Goal: Transaction & Acquisition: Purchase product/service

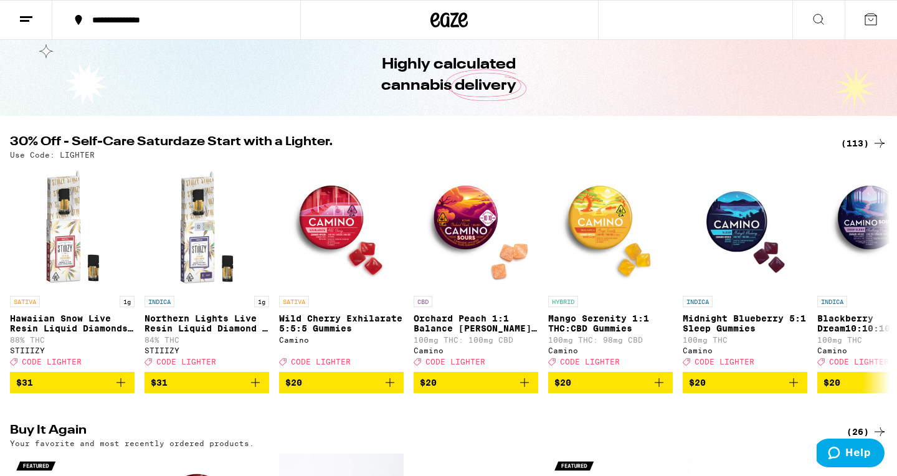
scroll to position [21, 0]
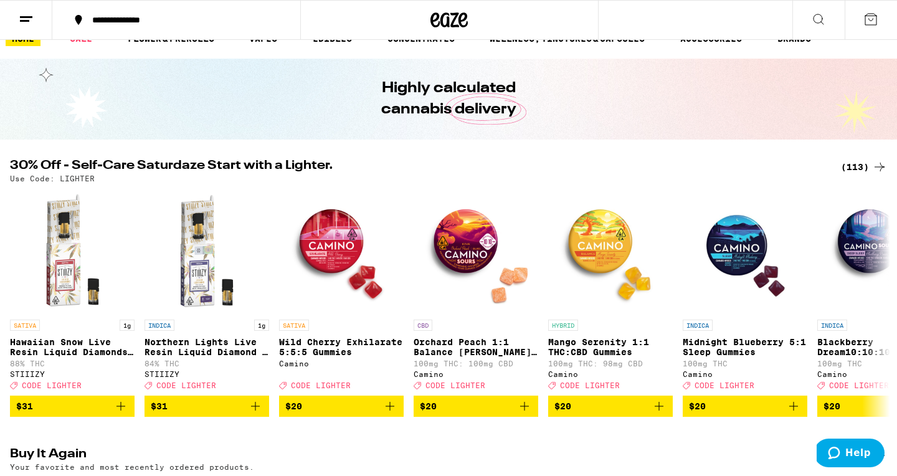
click at [855, 161] on div "(113)" at bounding box center [864, 167] width 46 height 15
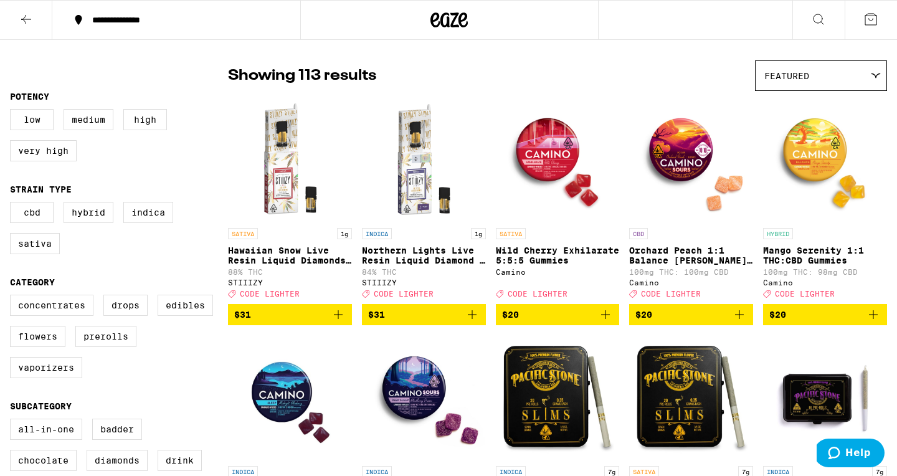
scroll to position [97, 0]
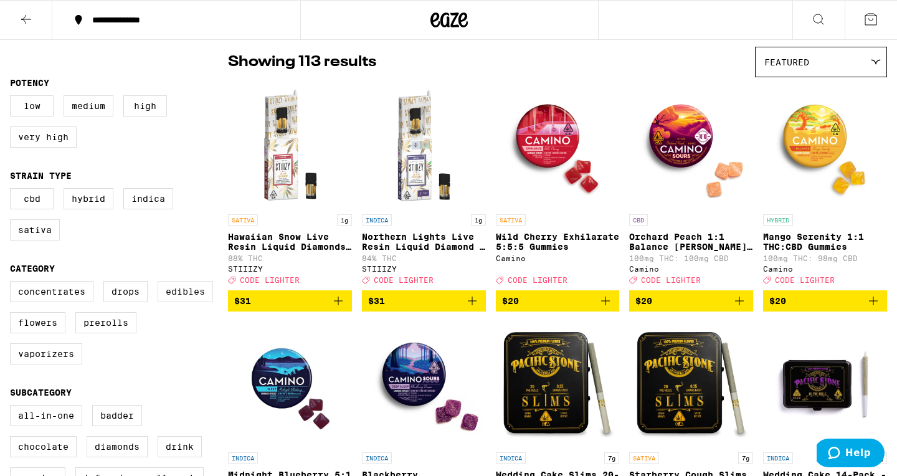
click at [181, 302] on label "Edibles" at bounding box center [185, 291] width 55 height 21
click at [13, 284] on input "Edibles" at bounding box center [12, 283] width 1 height 1
checkbox input "true"
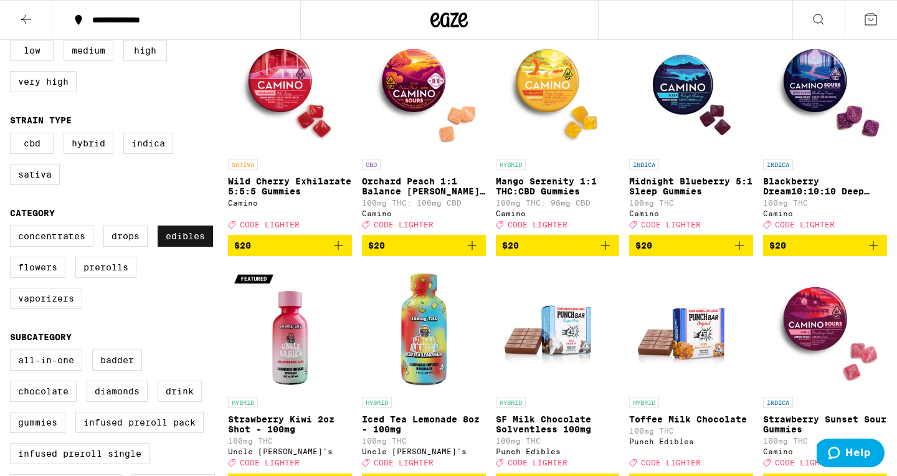
scroll to position [156, 0]
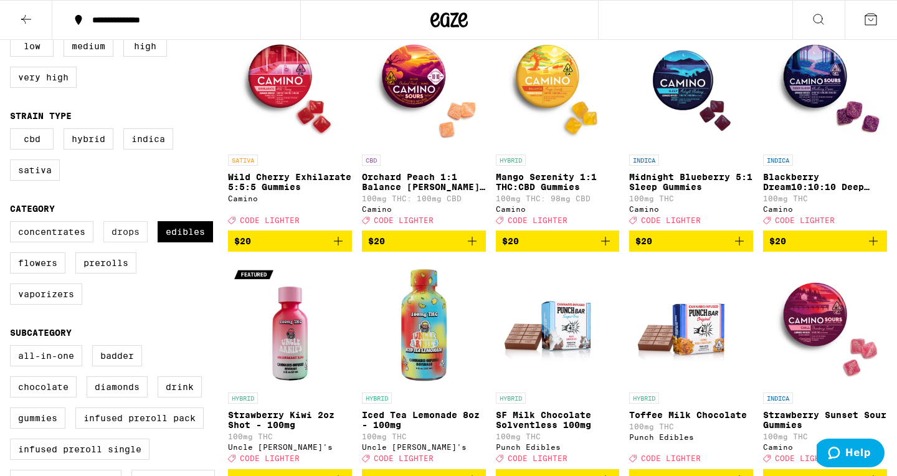
click at [123, 242] on label "Drops" at bounding box center [125, 231] width 44 height 21
click at [13, 224] on input "Drops" at bounding box center [12, 223] width 1 height 1
checkbox input "true"
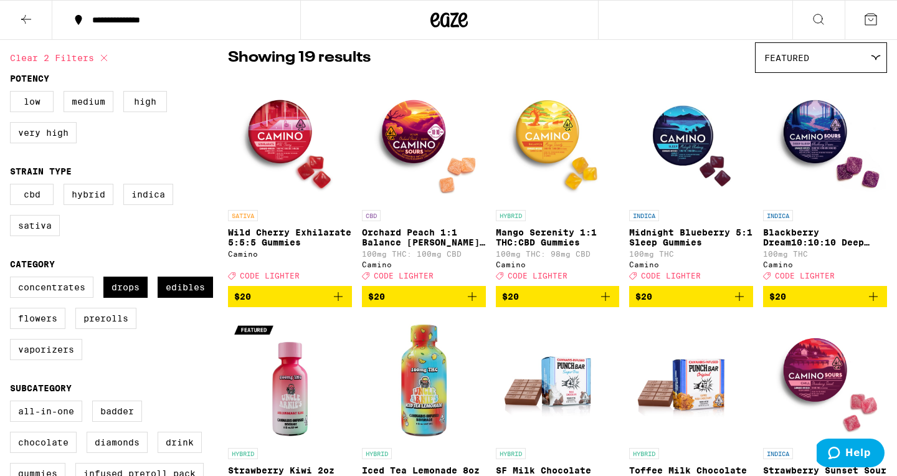
scroll to position [103, 0]
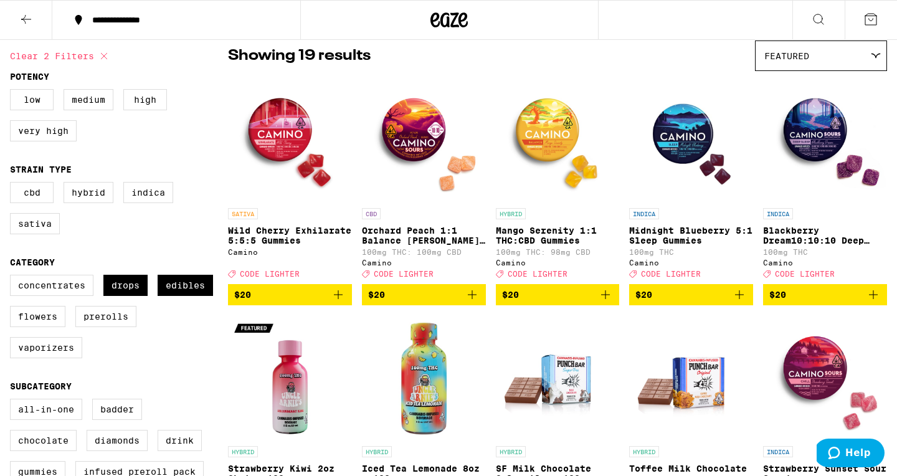
click at [288, 245] on p "Wild Cherry Exhilarate 5:5:5 Gummies" at bounding box center [290, 236] width 124 height 20
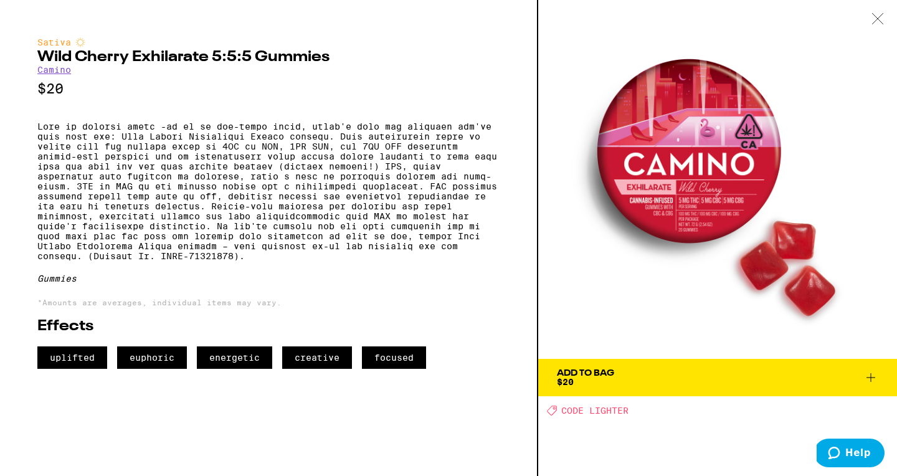
click at [876, 18] on icon at bounding box center [878, 18] width 12 height 11
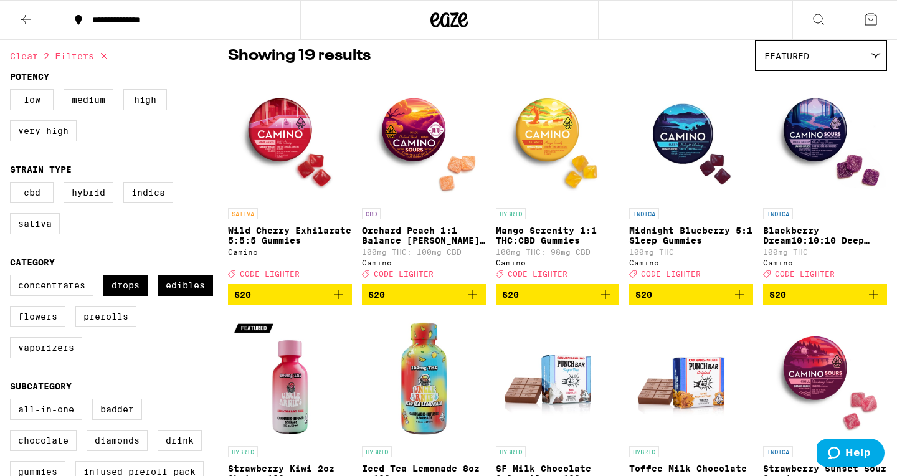
click at [406, 241] on p "Orchard Peach 1:1 Balance [PERSON_NAME] Gummies" at bounding box center [424, 236] width 124 height 20
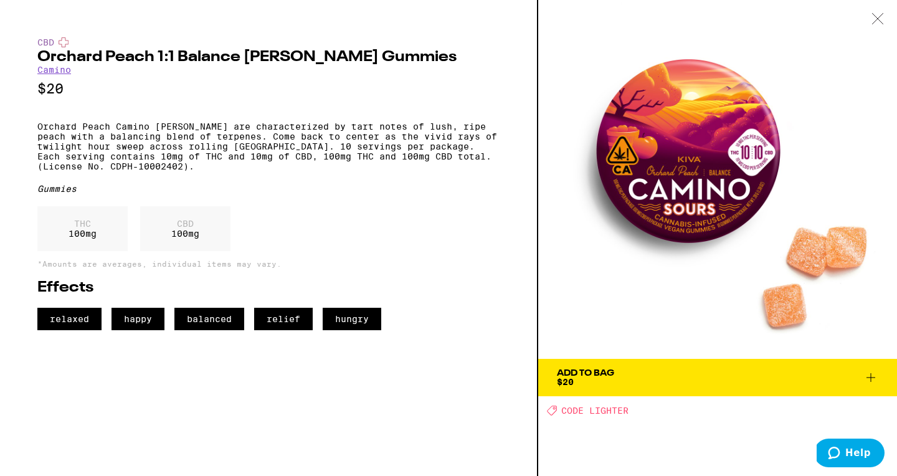
click at [876, 376] on icon at bounding box center [871, 377] width 15 height 15
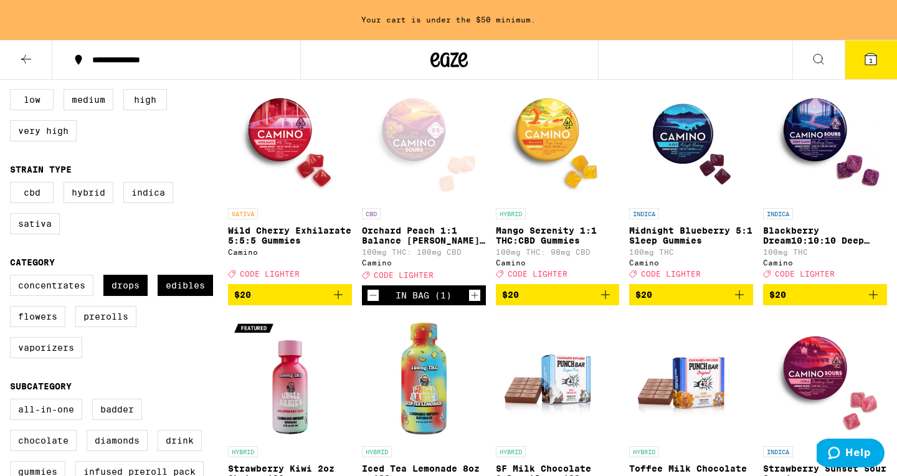
click at [546, 302] on span "$20" at bounding box center [558, 294] width 112 height 15
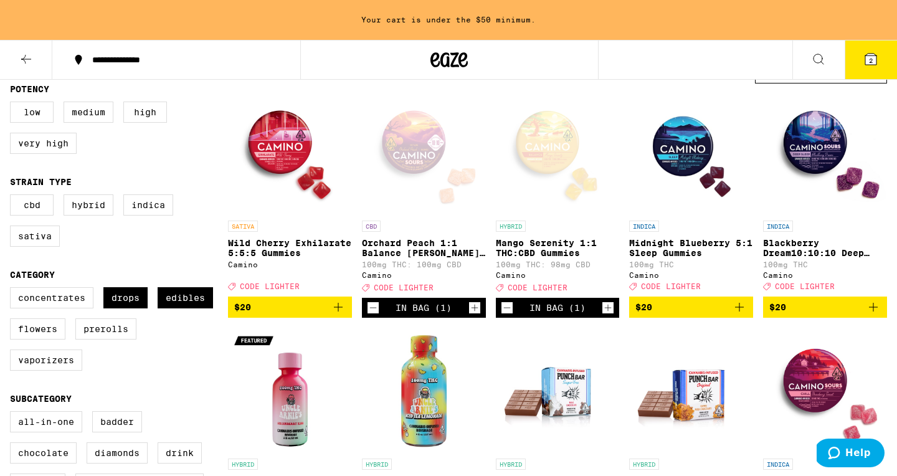
scroll to position [130, 0]
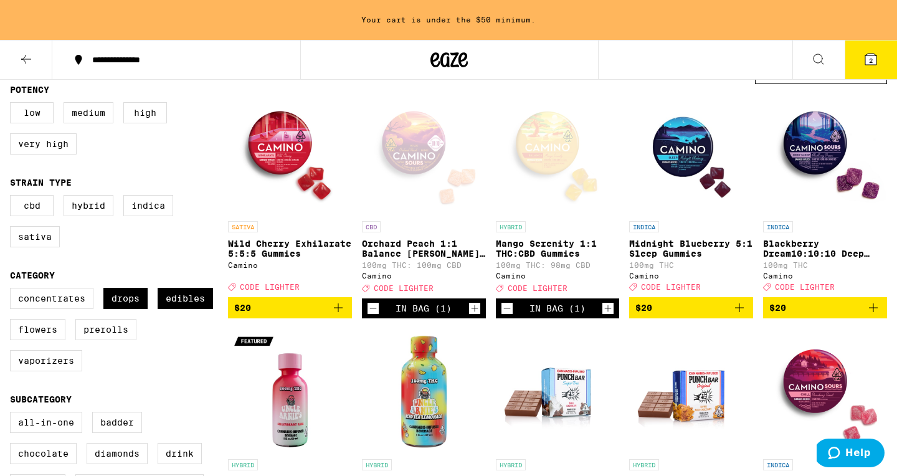
click at [678, 251] on p "Midnight Blueberry 5:1 Sleep Gummies" at bounding box center [691, 249] width 124 height 20
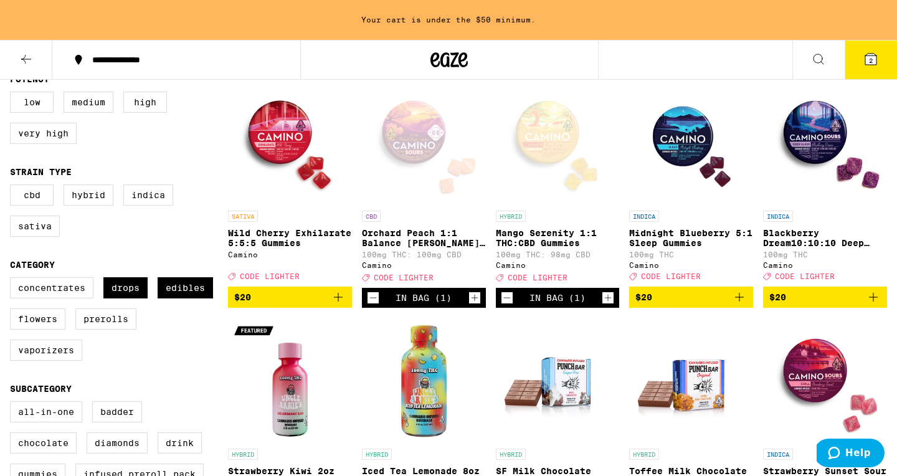
scroll to position [146, 0]
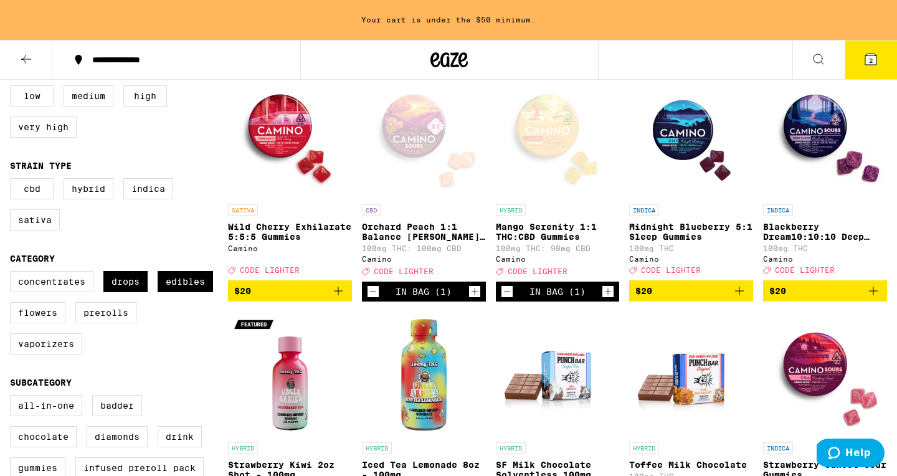
click at [817, 149] on img "Open page for Blackberry Dream10:10:10 Deep Sleep Gummies from Camino" at bounding box center [825, 136] width 124 height 125
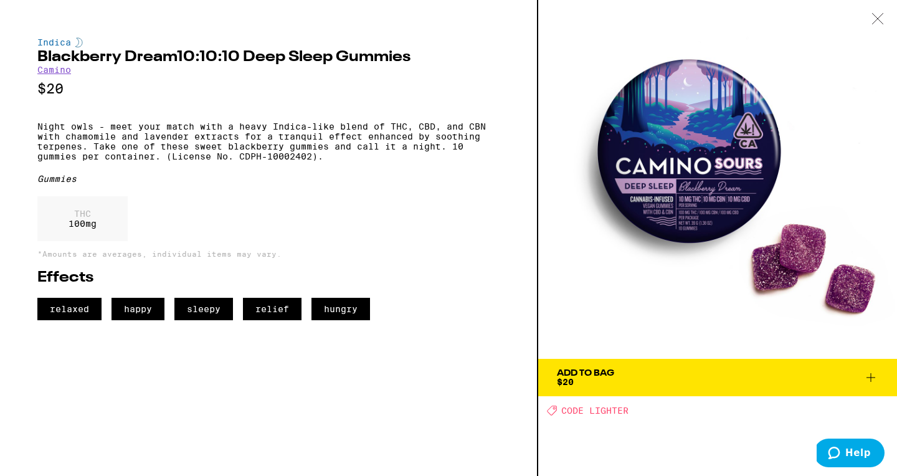
click at [685, 379] on span "Add To Bag $20" at bounding box center [718, 377] width 322 height 17
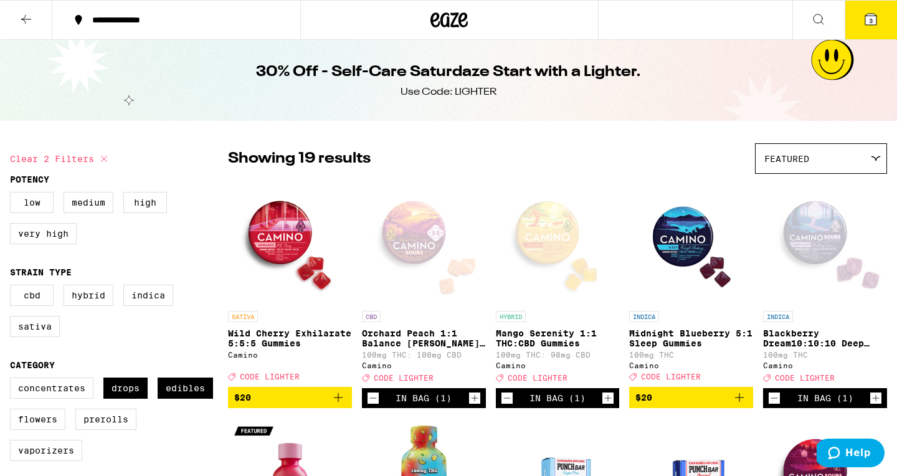
click at [867, 19] on icon at bounding box center [870, 19] width 11 height 11
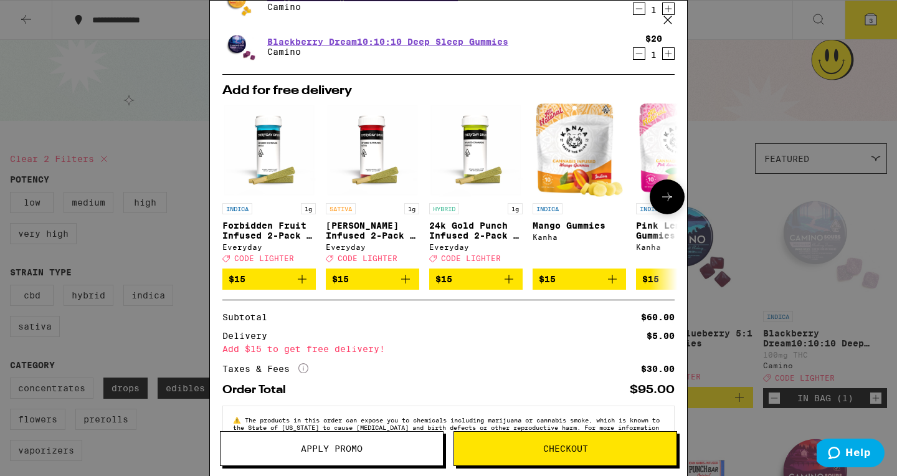
scroll to position [112, 0]
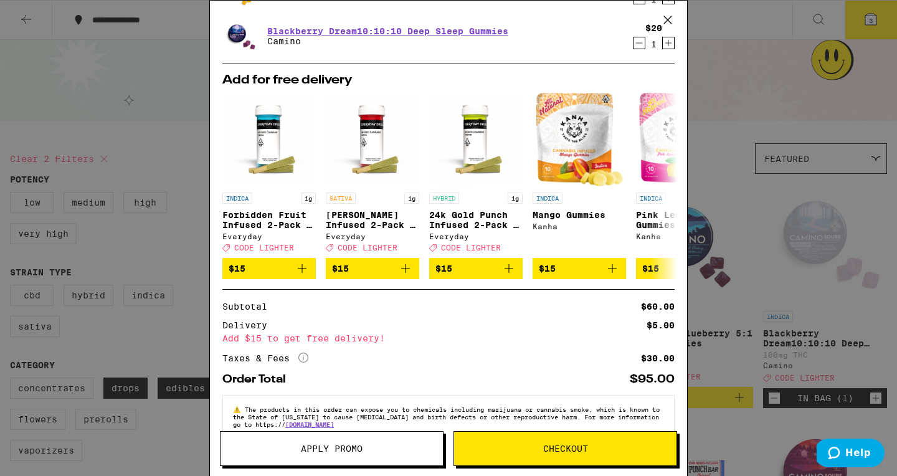
click at [548, 449] on span "Checkout" at bounding box center [565, 448] width 45 height 9
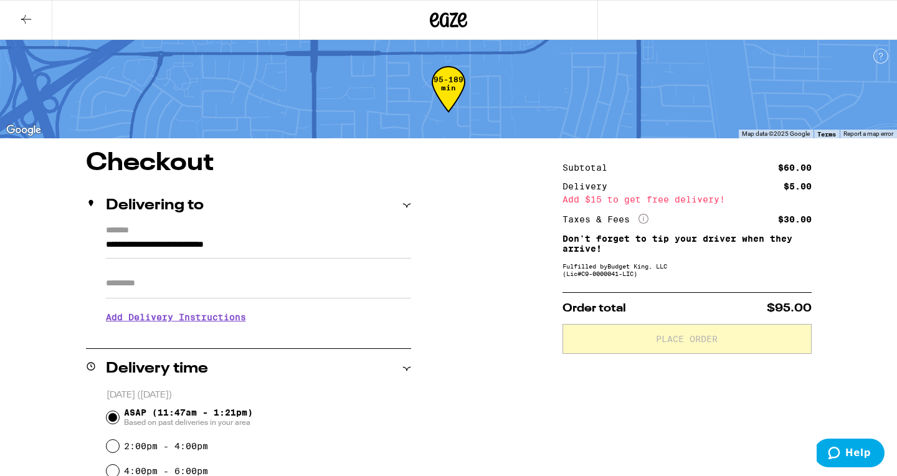
click at [27, 21] on icon at bounding box center [26, 19] width 15 height 15
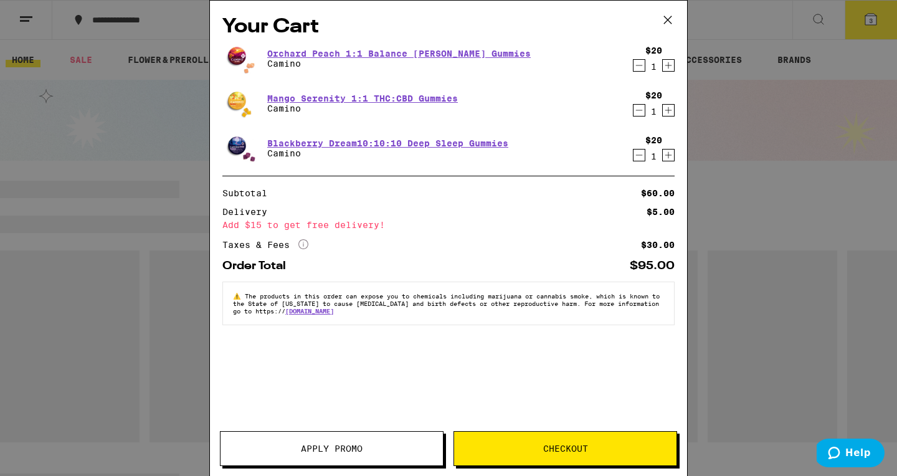
click at [313, 447] on span "Apply Promo" at bounding box center [332, 448] width 62 height 9
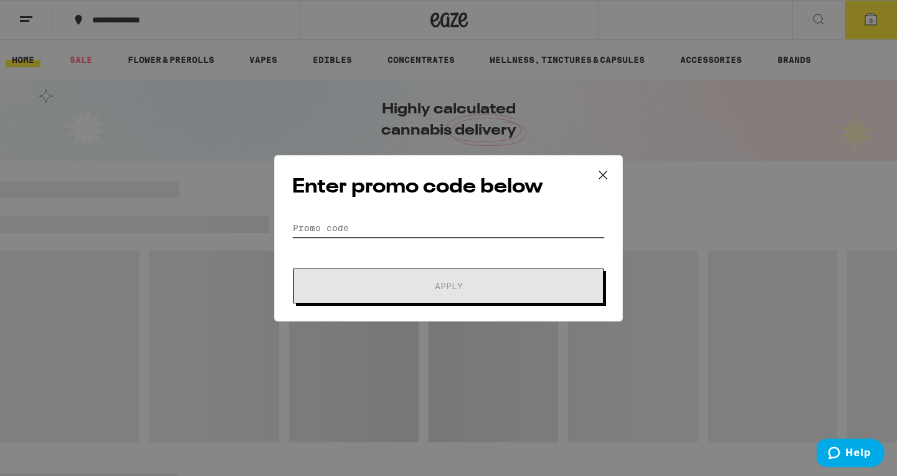
click at [381, 231] on input "Promo Code" at bounding box center [448, 228] width 313 height 19
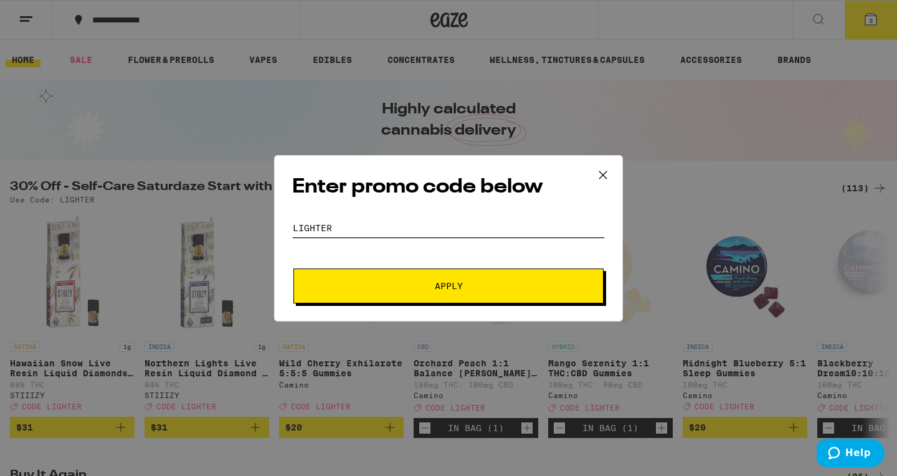
type input "lighter"
click at [426, 282] on span "Apply" at bounding box center [448, 286] width 224 height 9
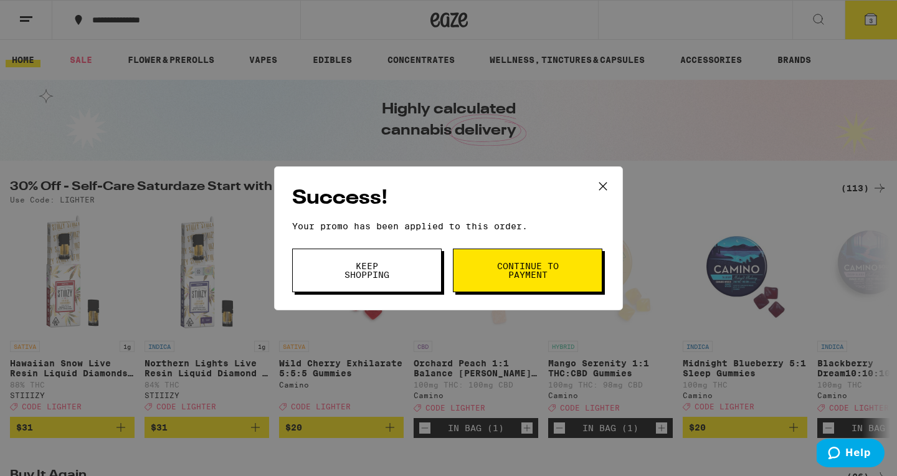
click at [521, 272] on span "Continue to payment" at bounding box center [528, 270] width 64 height 17
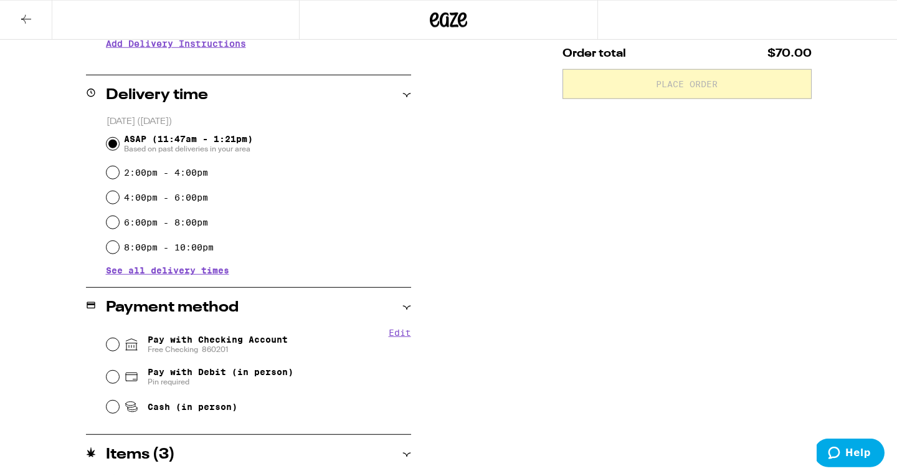
scroll to position [280, 0]
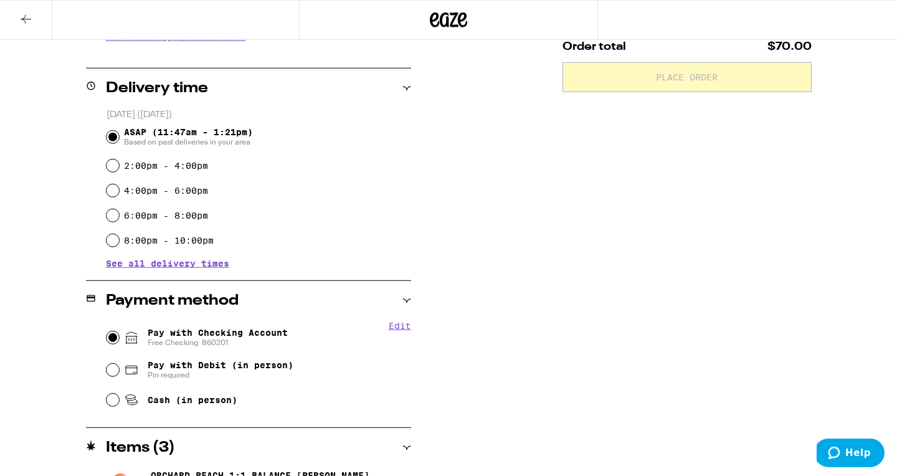
click at [113, 341] on input "Pay with Checking Account Free Checking 860201" at bounding box center [113, 337] width 12 height 12
radio input "true"
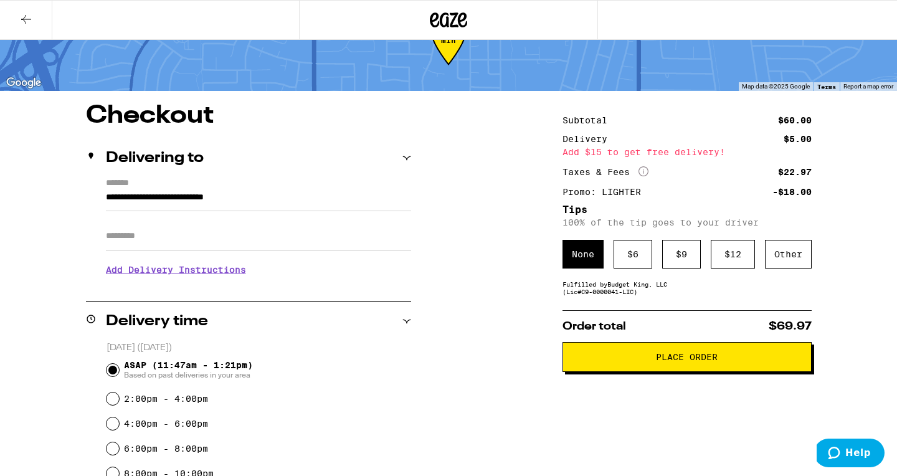
scroll to position [69, 0]
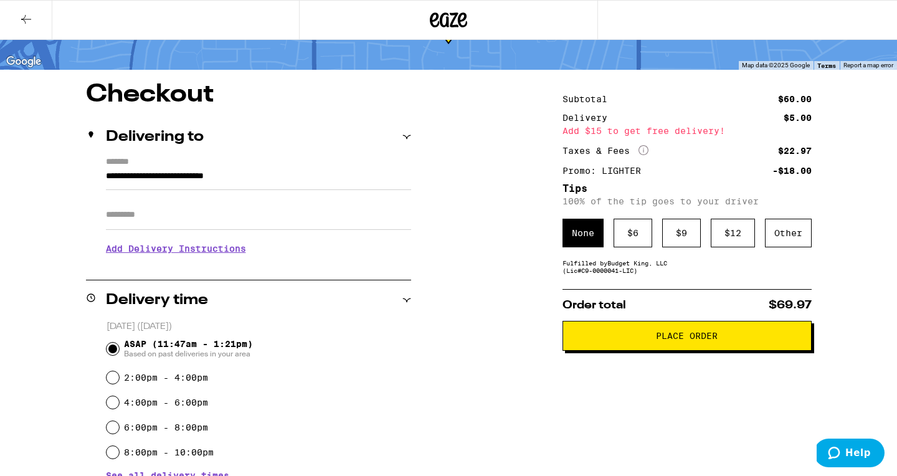
click at [679, 340] on span "Place Order" at bounding box center [687, 335] width 62 height 9
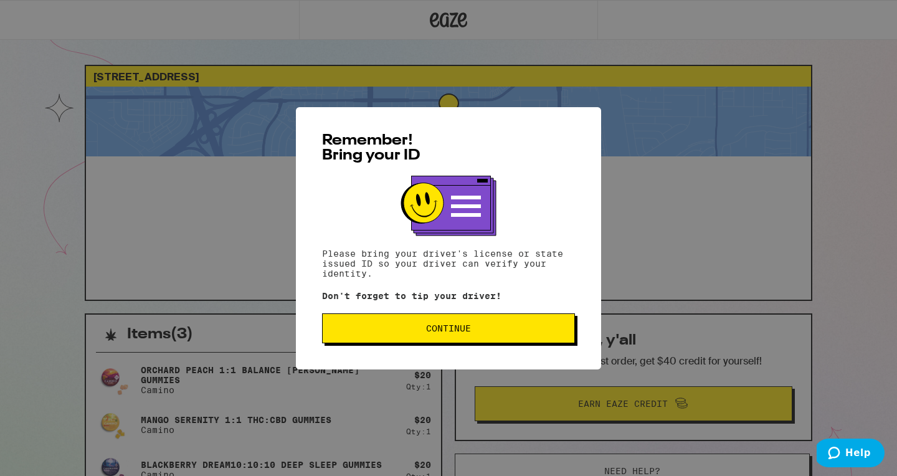
click at [462, 333] on span "Continue" at bounding box center [448, 328] width 45 height 9
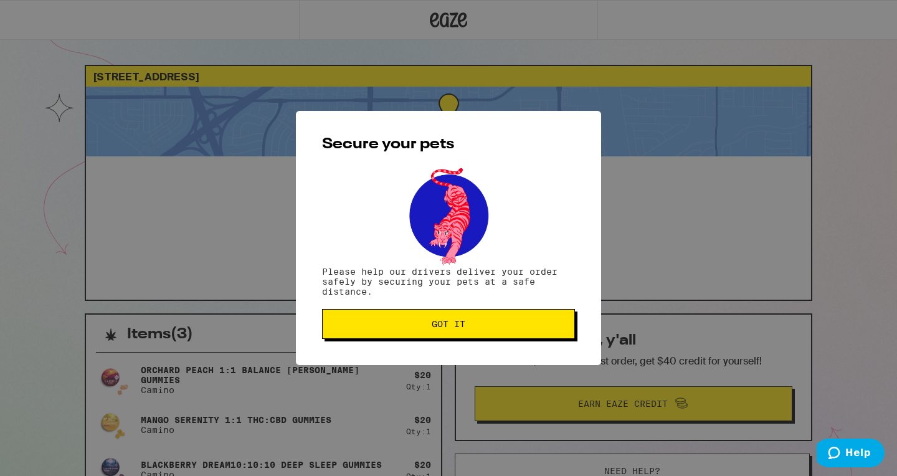
click at [450, 328] on span "Got it" at bounding box center [449, 324] width 34 height 9
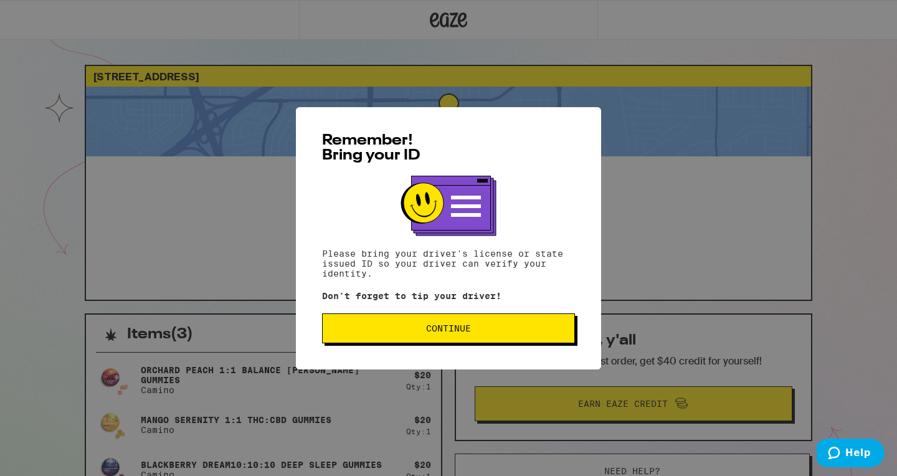
click at [417, 330] on span "Continue" at bounding box center [449, 328] width 232 height 9
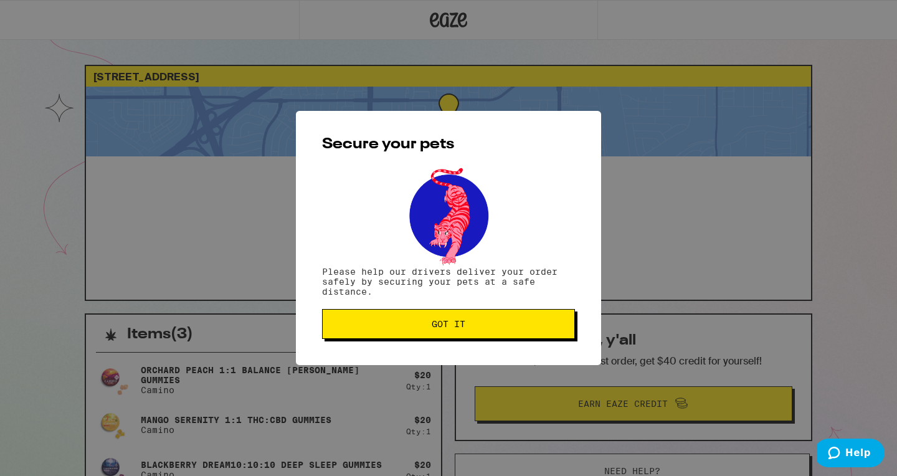
click at [417, 328] on span "Got it" at bounding box center [449, 324] width 232 height 9
click at [432, 333] on button "Got it" at bounding box center [448, 324] width 253 height 30
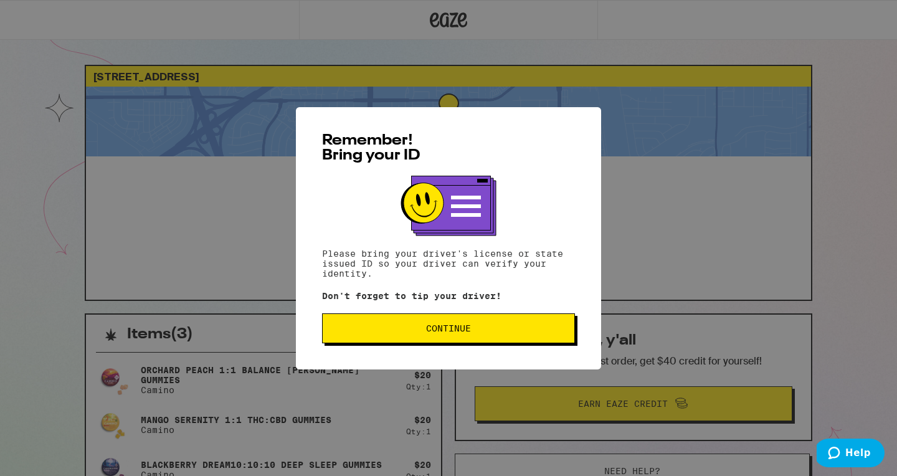
click at [434, 333] on span "Continue" at bounding box center [448, 328] width 45 height 9
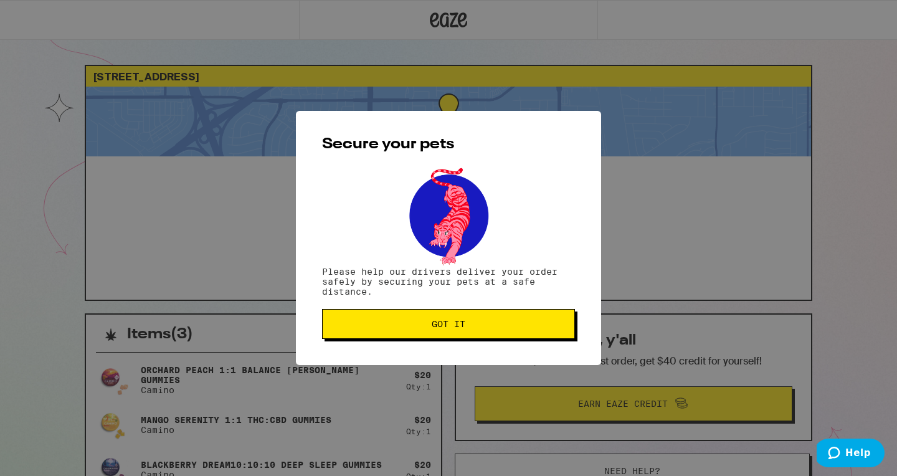
click at [434, 328] on span "Got it" at bounding box center [449, 324] width 34 height 9
click at [446, 328] on span "Got it" at bounding box center [449, 324] width 34 height 9
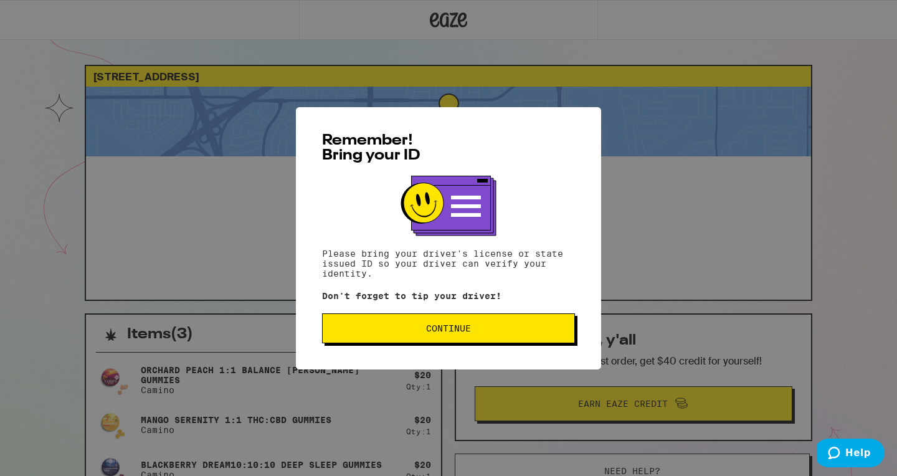
click at [437, 328] on span "Continue" at bounding box center [448, 328] width 45 height 9
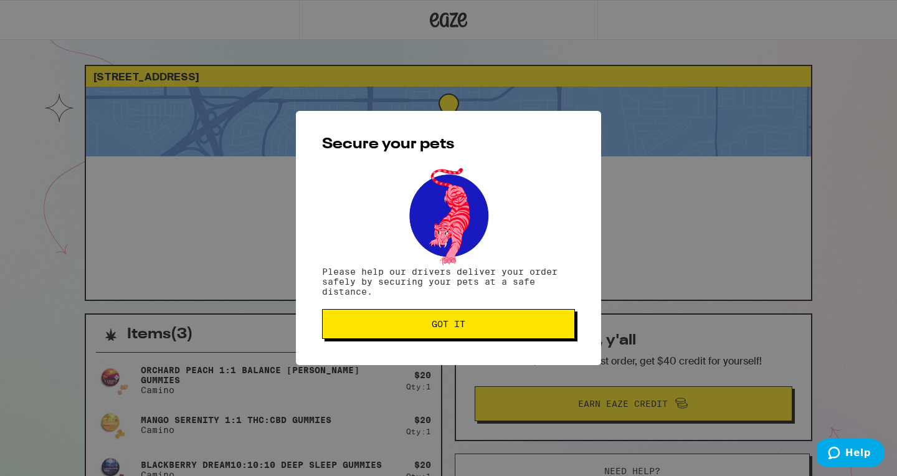
click at [437, 328] on span "Got it" at bounding box center [449, 324] width 34 height 9
click at [371, 333] on button "Got it" at bounding box center [448, 324] width 253 height 30
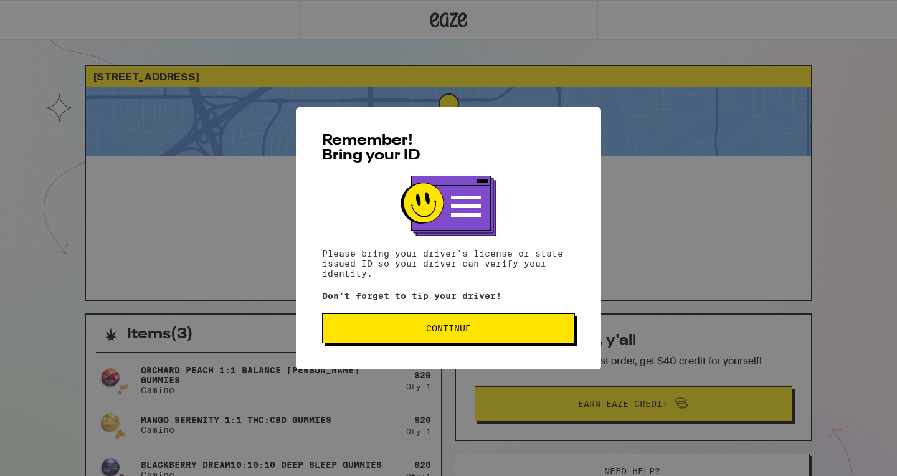
click at [451, 331] on span "Continue" at bounding box center [448, 328] width 45 height 9
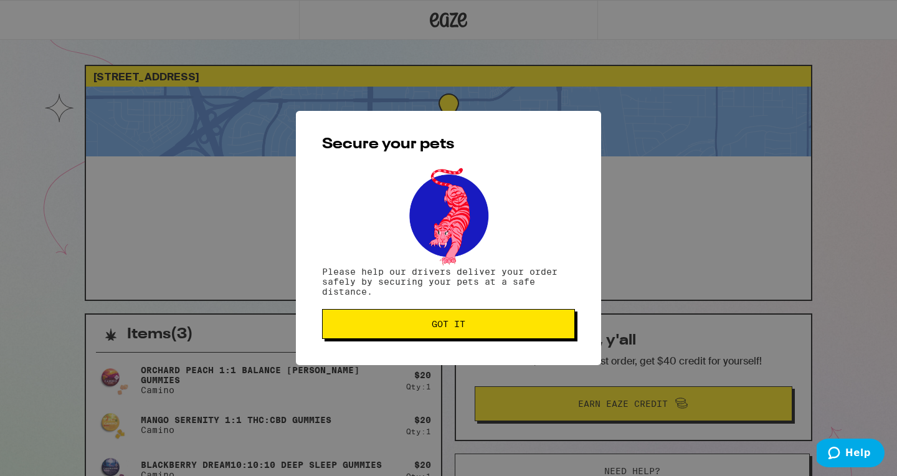
click at [451, 328] on span "Got it" at bounding box center [449, 324] width 34 height 9
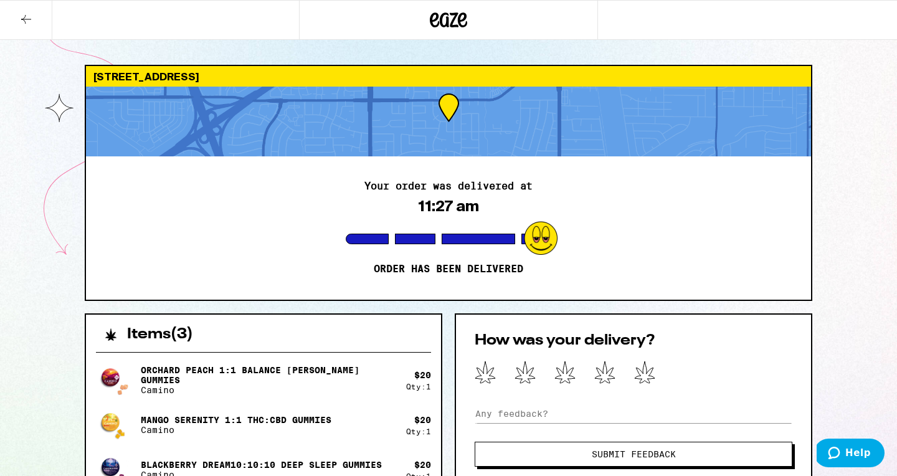
click at [247, 177] on div "Your order was delivered at 11:27 am Order has been delivered" at bounding box center [448, 227] width 725 height 143
click at [647, 378] on icon at bounding box center [645, 372] width 20 height 22
